Goal: Task Accomplishment & Management: Use online tool/utility

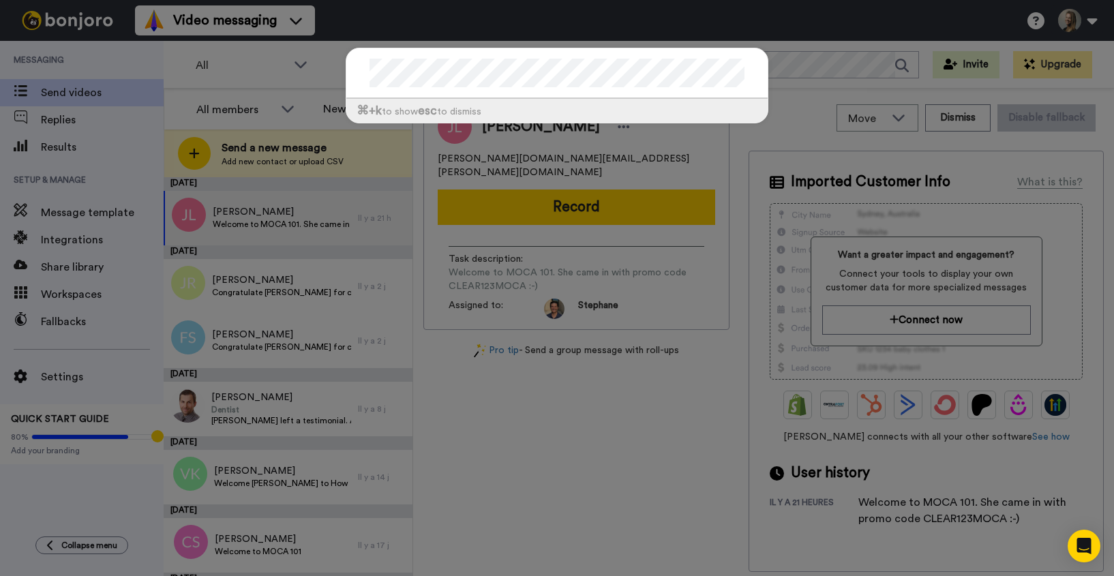
click at [84, 149] on div "⌘ +k to show esc to dismiss" at bounding box center [557, 288] width 1114 height 576
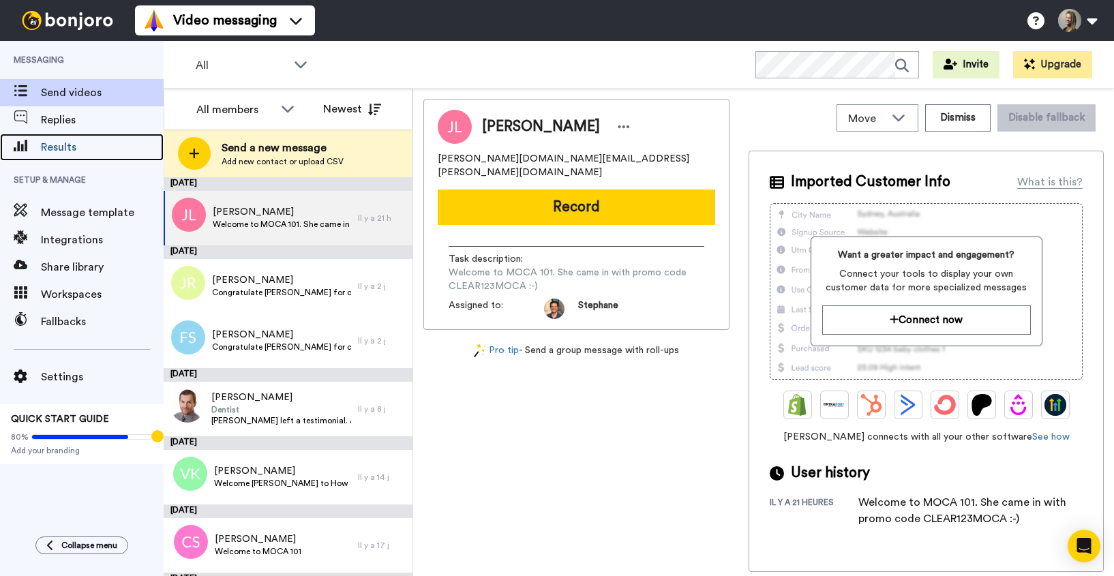
click at [84, 149] on span "Results" at bounding box center [102, 147] width 123 height 16
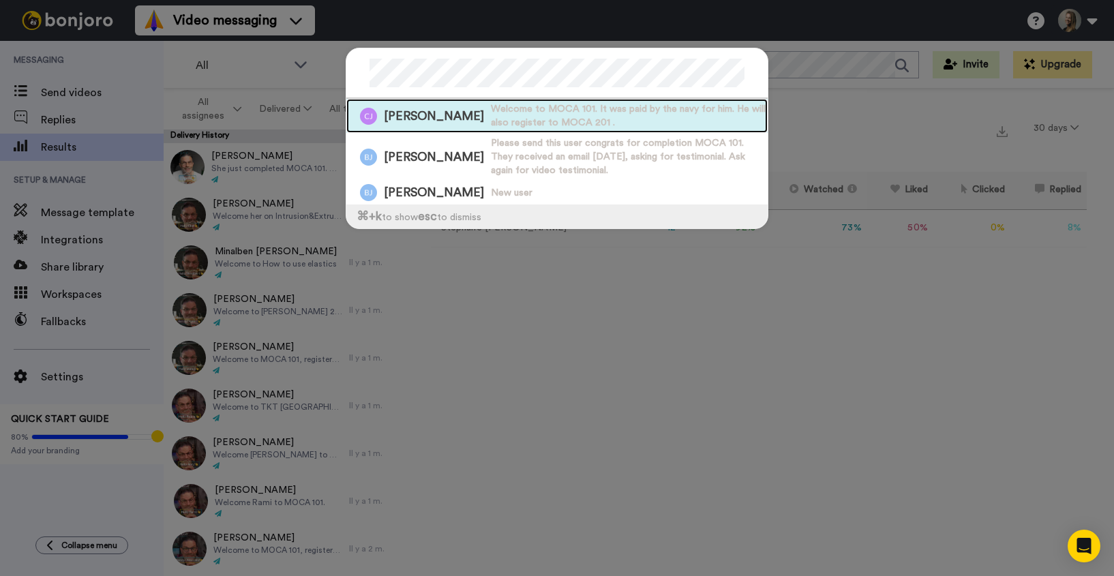
click at [491, 125] on span "Welcome to MOCA 101. It was paid by the navy for him. He will also register to …" at bounding box center [629, 115] width 277 height 27
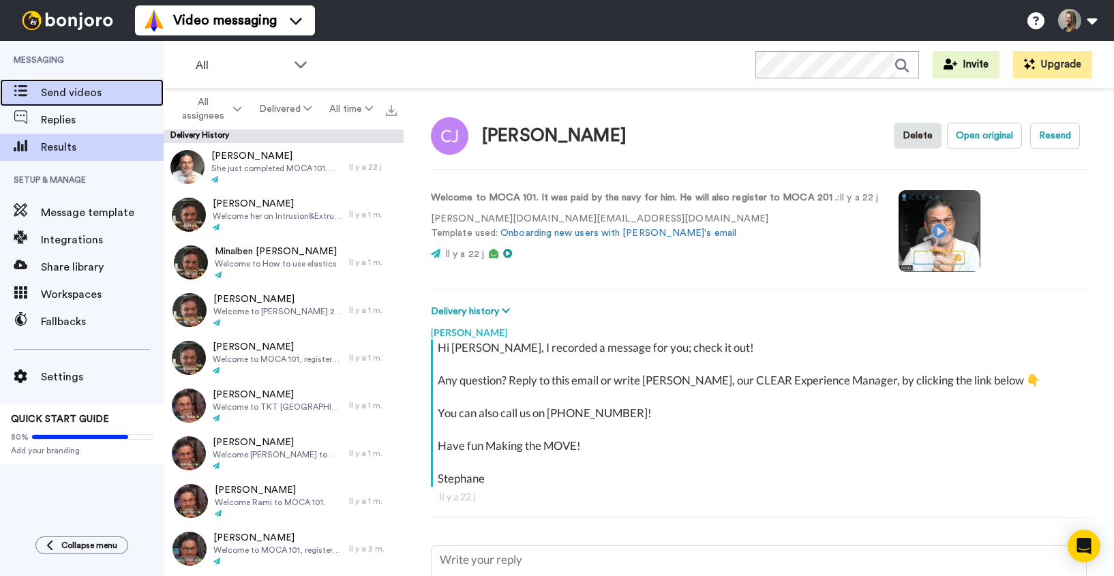
click at [62, 91] on span "Send videos" at bounding box center [102, 93] width 123 height 16
